Goal: Information Seeking & Learning: Learn about a topic

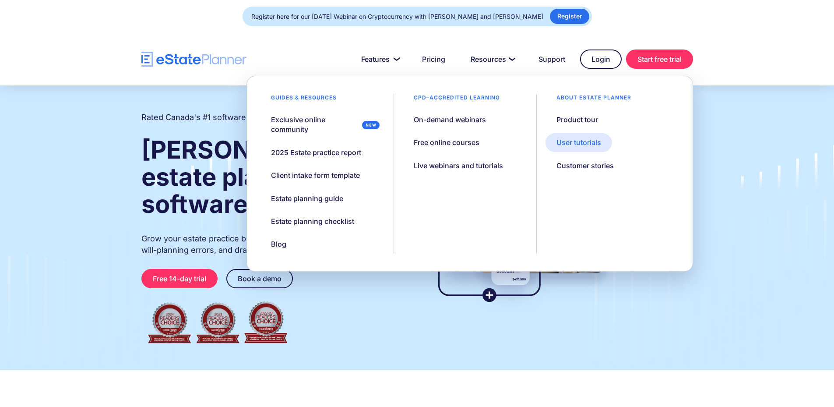
click at [588, 145] on div "User tutorials" at bounding box center [578, 142] width 45 height 10
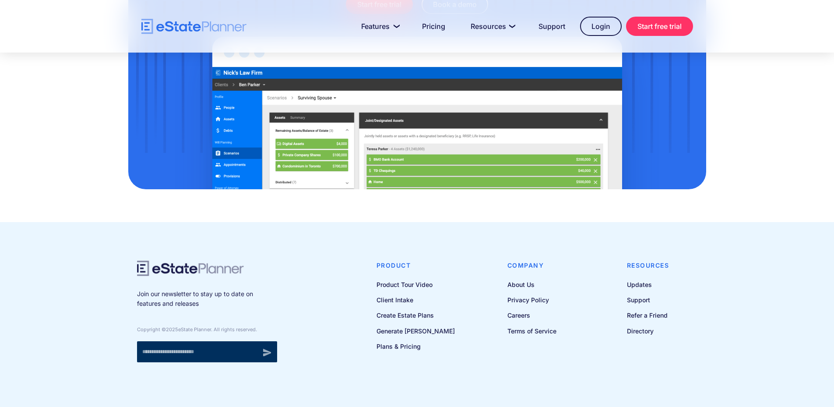
scroll to position [891, 0]
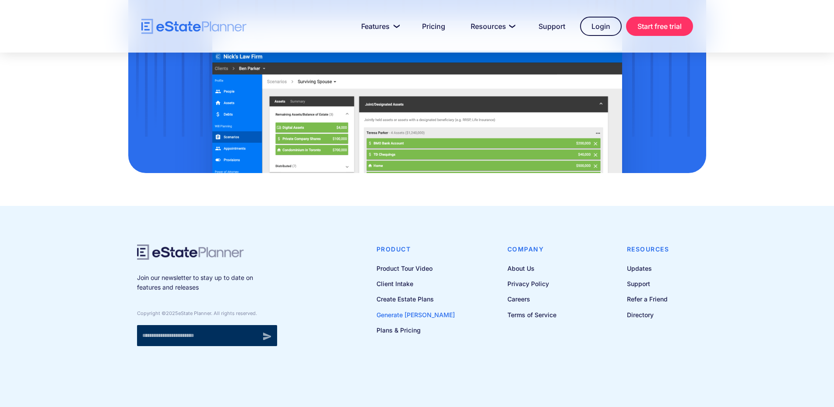
click at [422, 316] on link "Generate [PERSON_NAME]" at bounding box center [415, 314] width 78 height 11
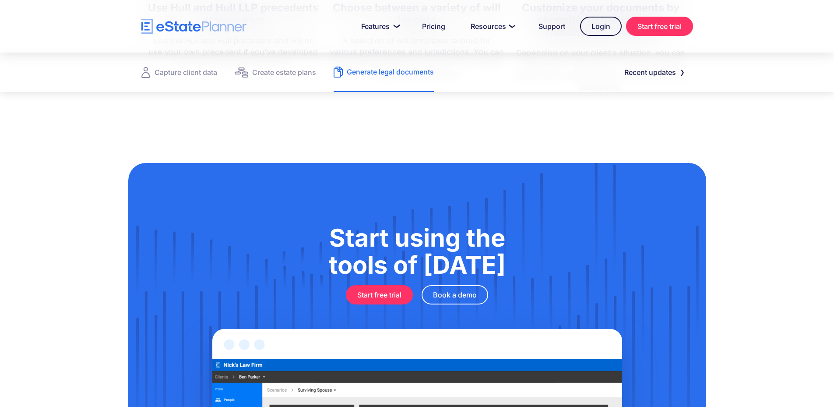
scroll to position [660, 0]
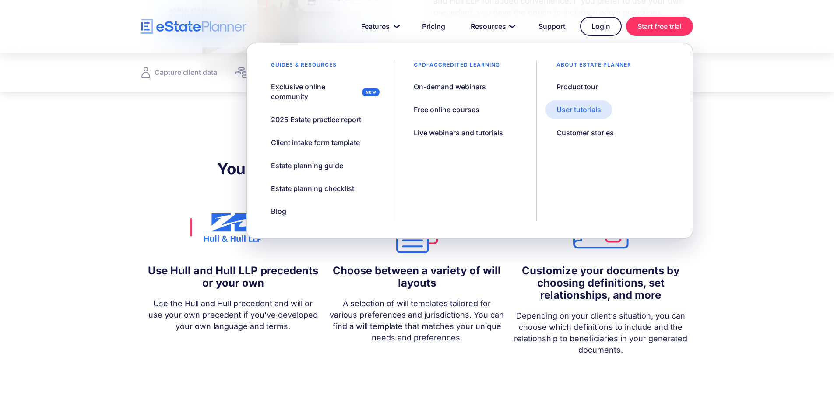
click at [583, 111] on div "User tutorials" at bounding box center [578, 110] width 45 height 10
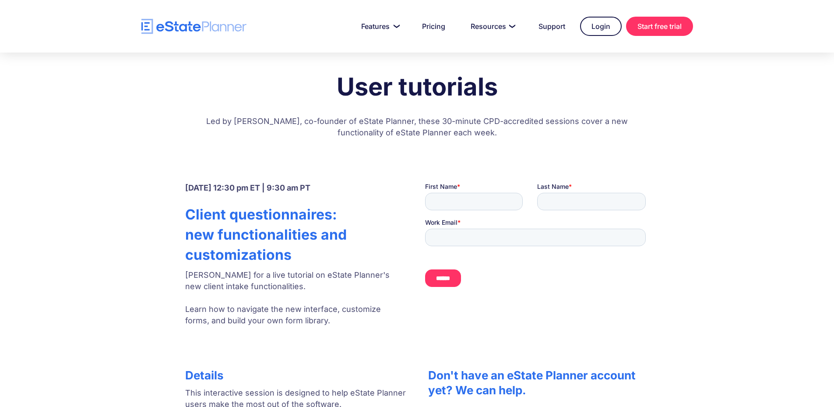
scroll to position [3, 0]
